Goal: Task Accomplishment & Management: Complete application form

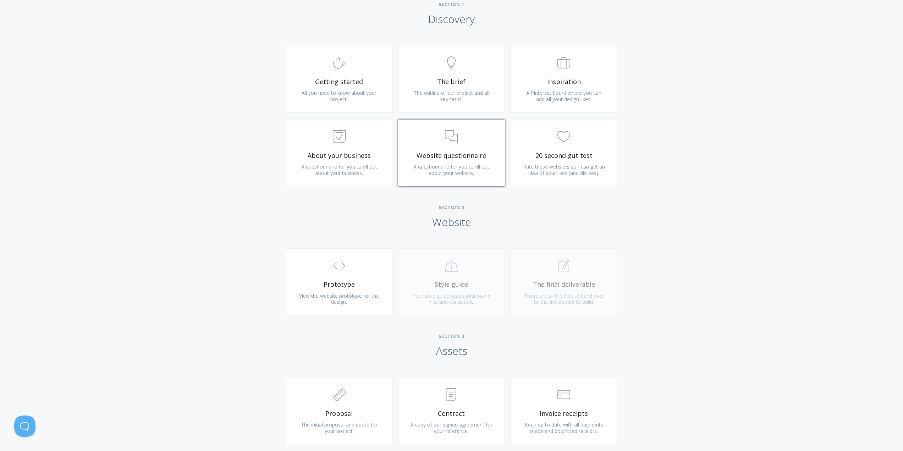
drag, startPoint x: 0, startPoint y: 0, endPoint x: 456, endPoint y: 152, distance: 480.2
click at [456, 152] on span "Website questionnaire" at bounding box center [451, 155] width 85 height 8
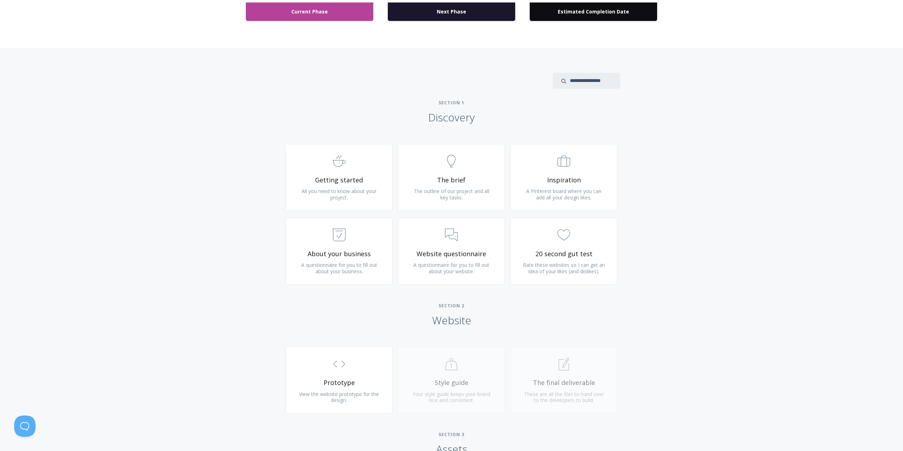
scroll to position [320, 0]
